Goal: Task Accomplishment & Management: Manage account settings

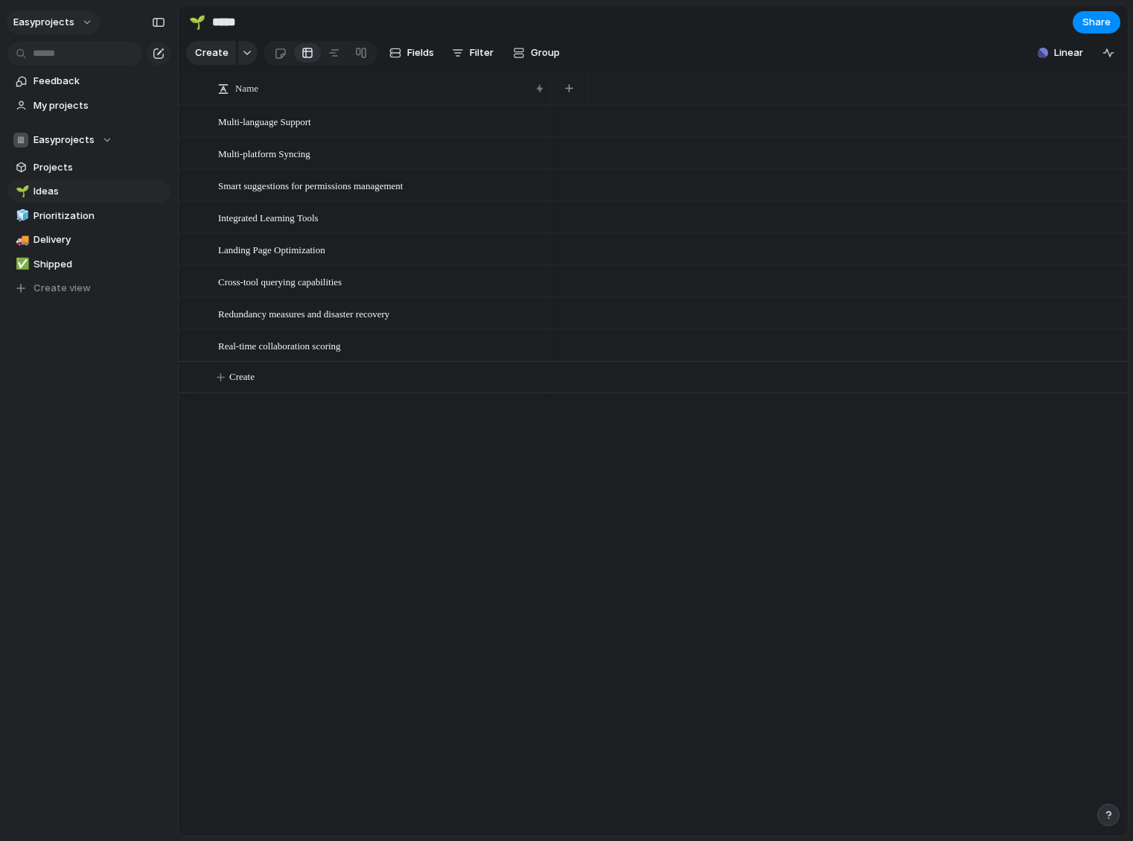
click at [51, 21] on span "easyprojects" at bounding box center [43, 22] width 61 height 15
click at [54, 51] on span "Settings" at bounding box center [54, 55] width 41 height 15
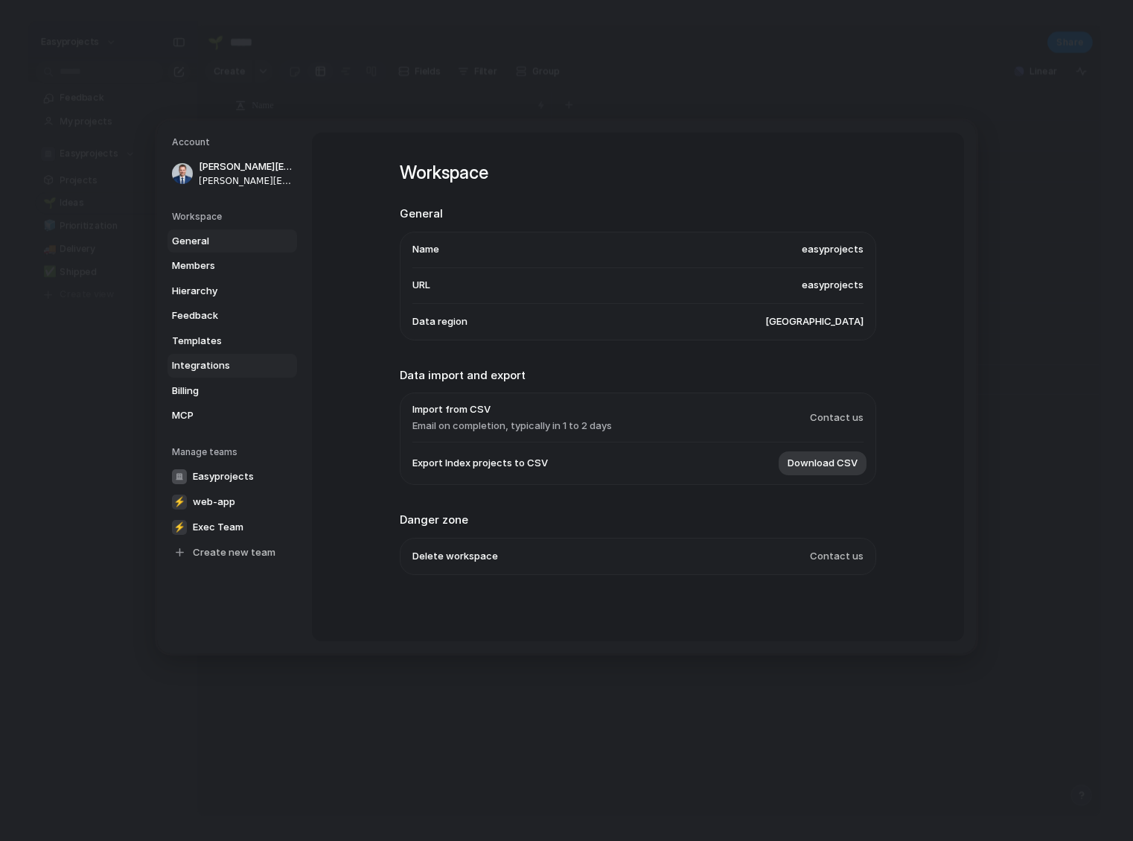
click at [208, 366] on span "Integrations" at bounding box center [219, 365] width 95 height 15
